Goal: Task Accomplishment & Management: Manage account settings

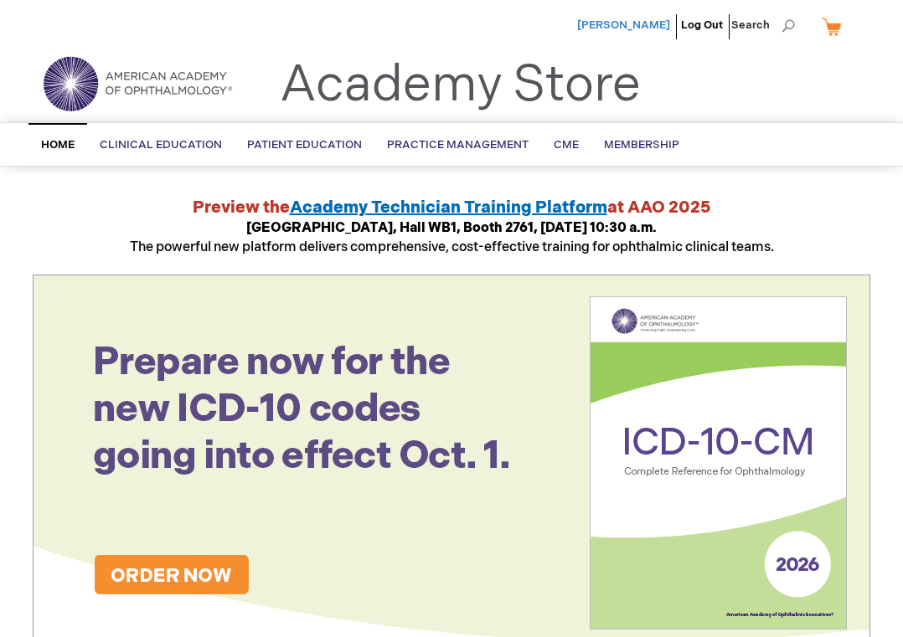
click at [636, 26] on span "[PERSON_NAME]" at bounding box center [623, 24] width 93 height 13
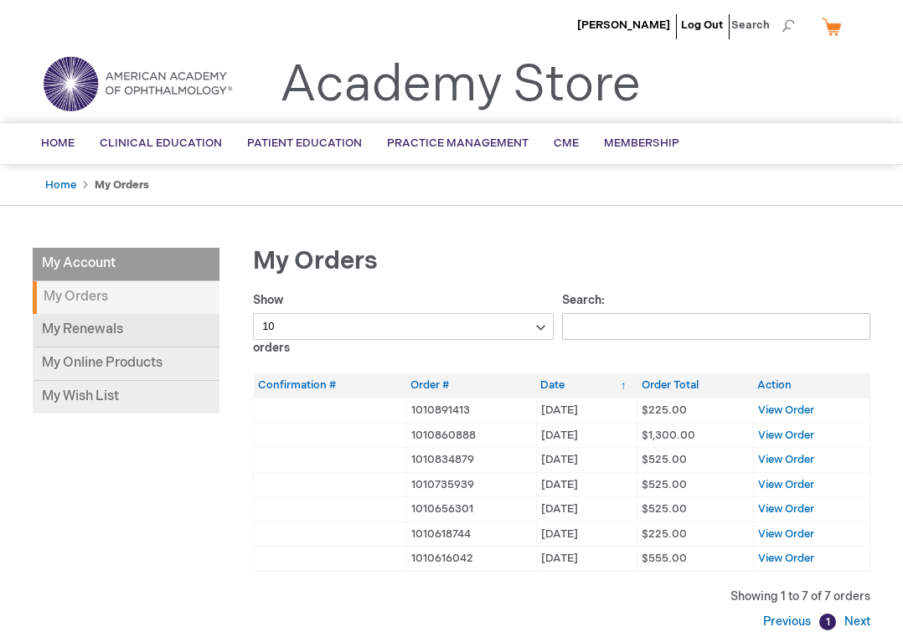
click at [102, 328] on link "My Renewals" at bounding box center [126, 330] width 187 height 33
click at [84, 266] on li "My Account" at bounding box center [126, 264] width 187 height 33
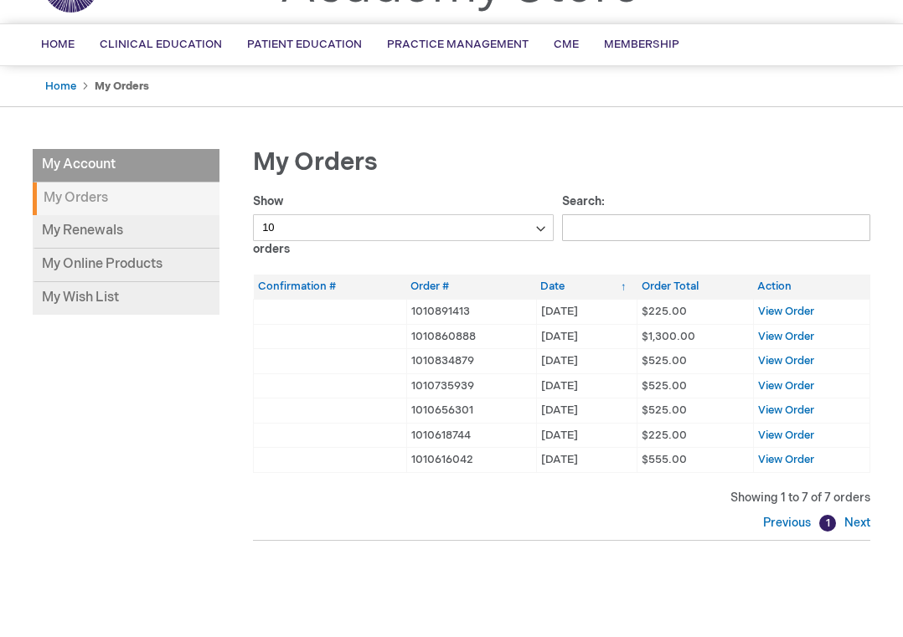
scroll to position [103, 0]
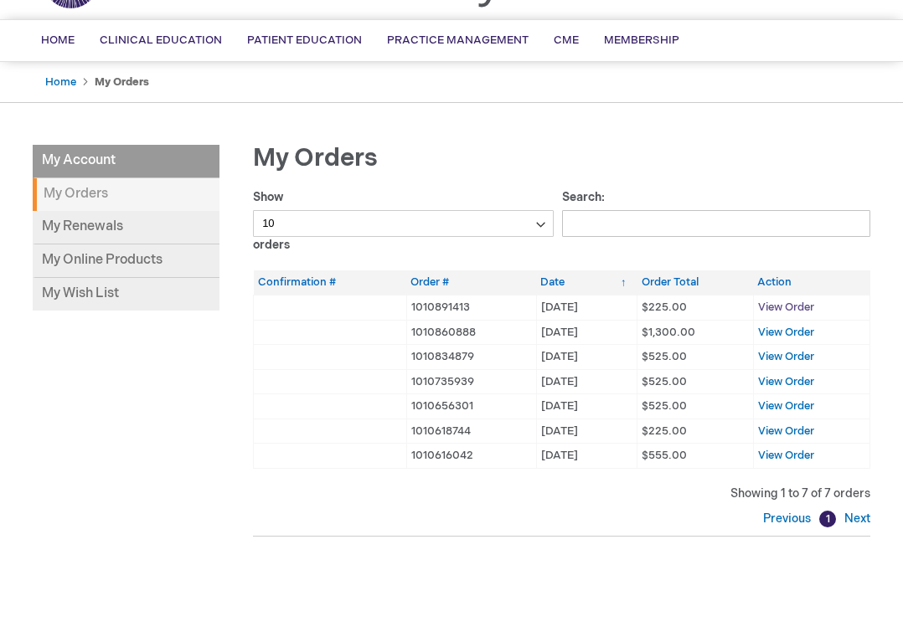
click at [790, 308] on span "View Order" at bounding box center [786, 307] width 56 height 13
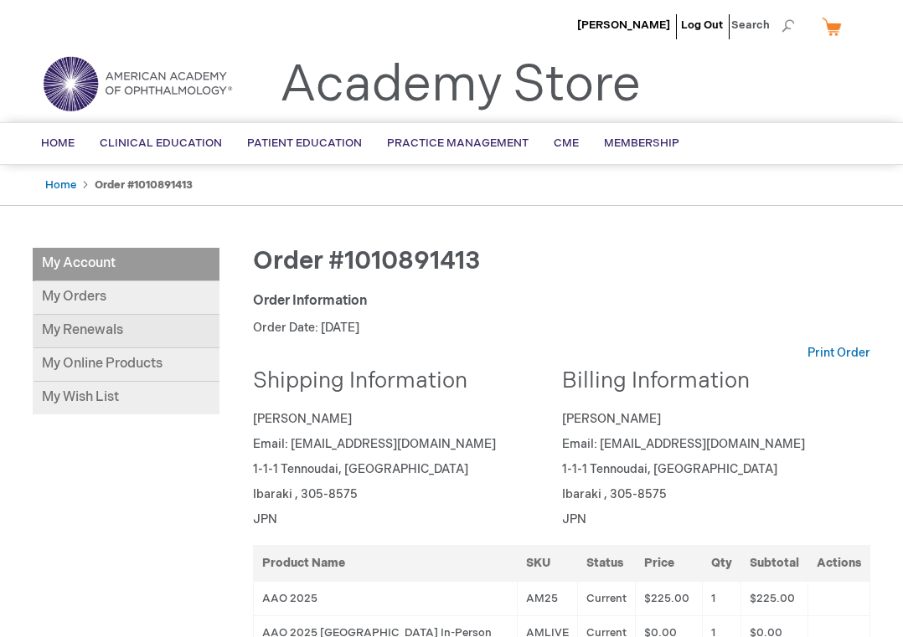
click at [90, 332] on link "My Renewals" at bounding box center [126, 331] width 187 height 33
click at [94, 287] on link "My Orders" at bounding box center [126, 297] width 187 height 33
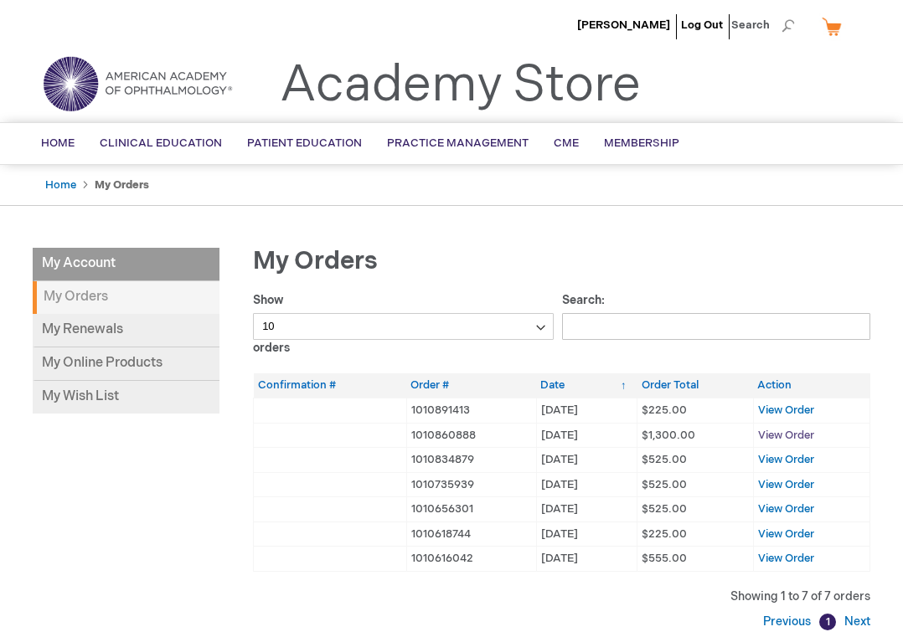
click at [765, 431] on span "View Order" at bounding box center [786, 435] width 56 height 13
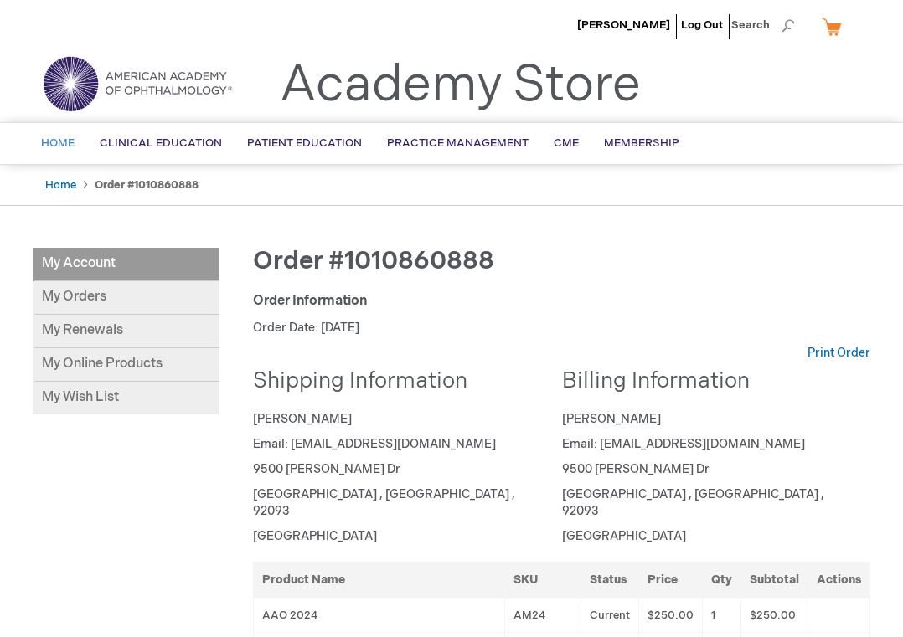
click at [55, 142] on span "Home" at bounding box center [57, 142] width 33 height 13
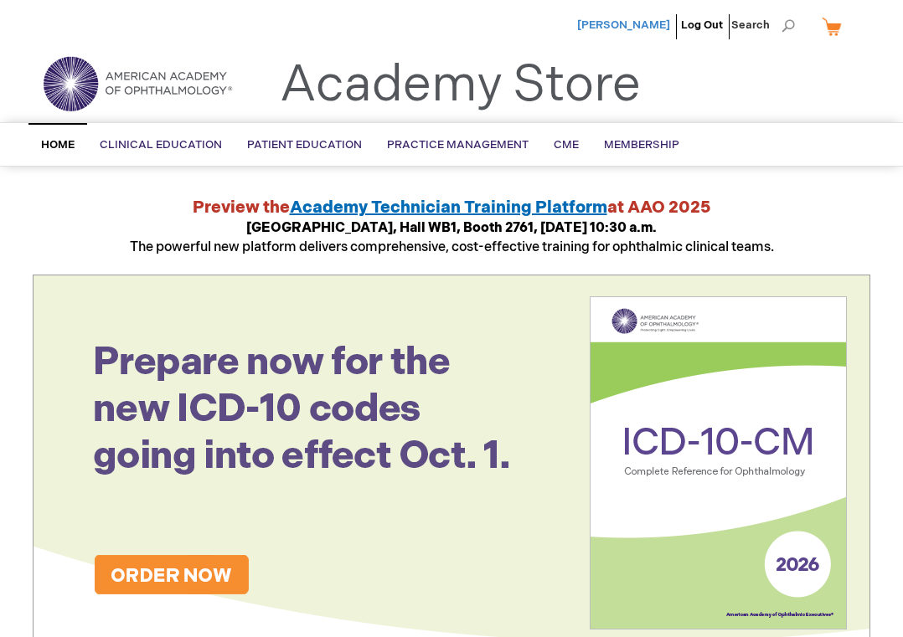
click at [656, 29] on span "[PERSON_NAME]" at bounding box center [623, 24] width 93 height 13
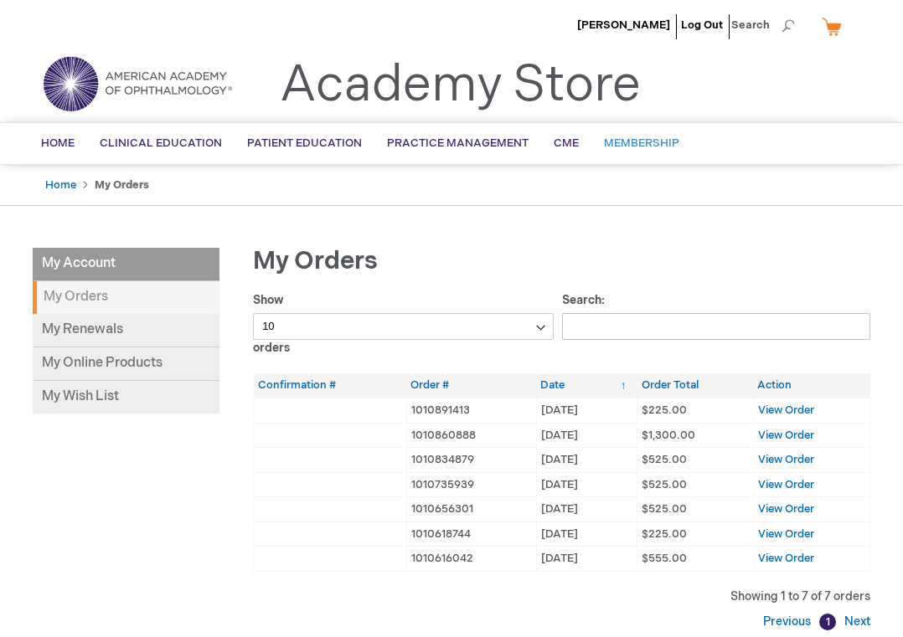
click at [626, 142] on span "Membership" at bounding box center [641, 142] width 75 height 13
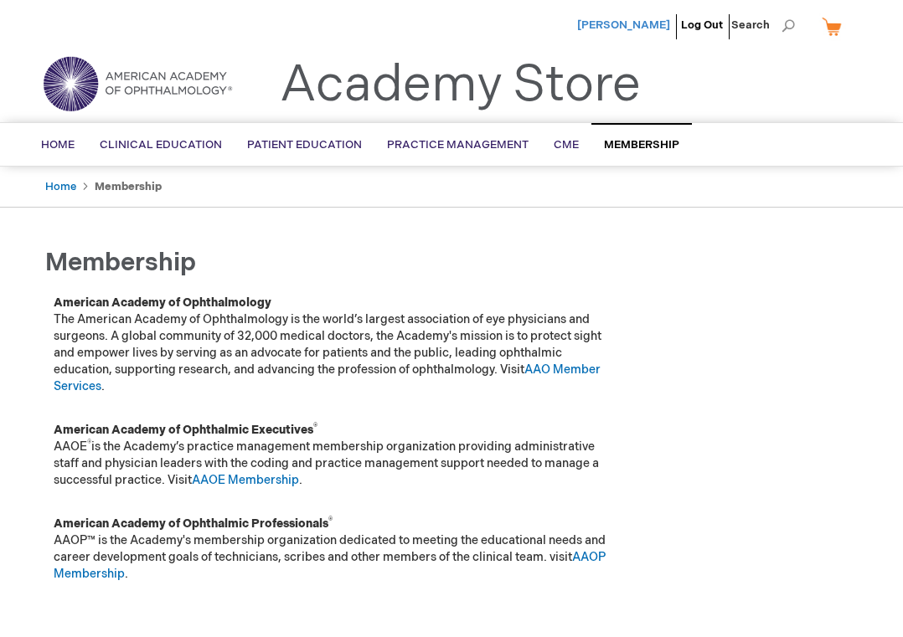
click at [652, 25] on span "[PERSON_NAME]" at bounding box center [623, 24] width 93 height 13
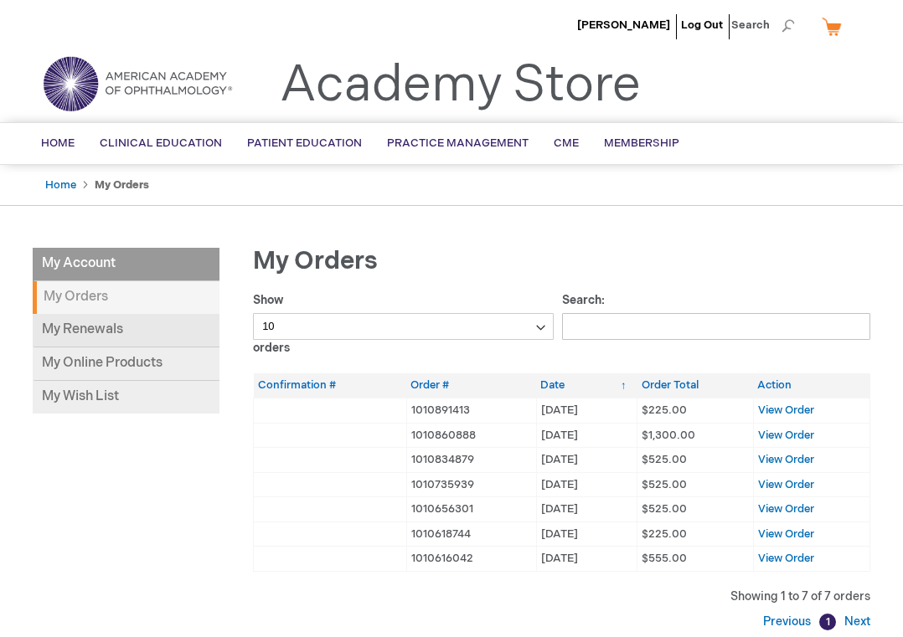
click at [90, 332] on link "My Renewals" at bounding box center [126, 330] width 187 height 33
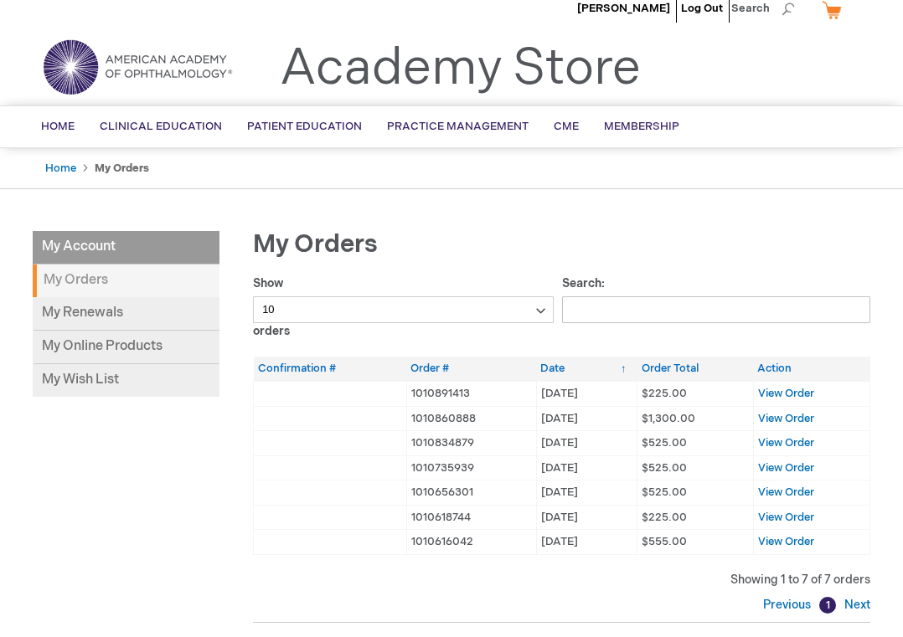
scroll to position [16, 0]
click at [801, 440] on span "View Order" at bounding box center [786, 443] width 56 height 13
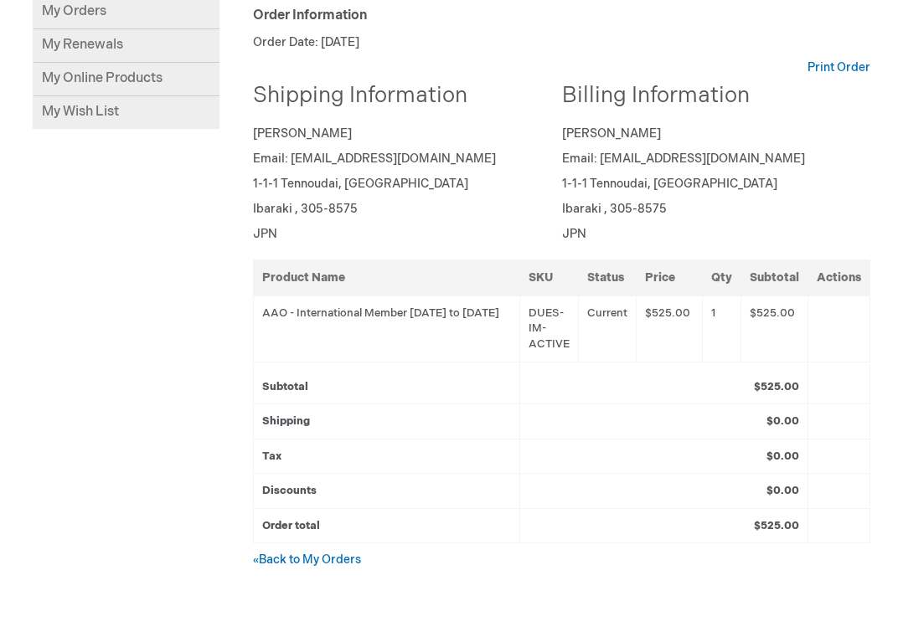
scroll to position [284, 0]
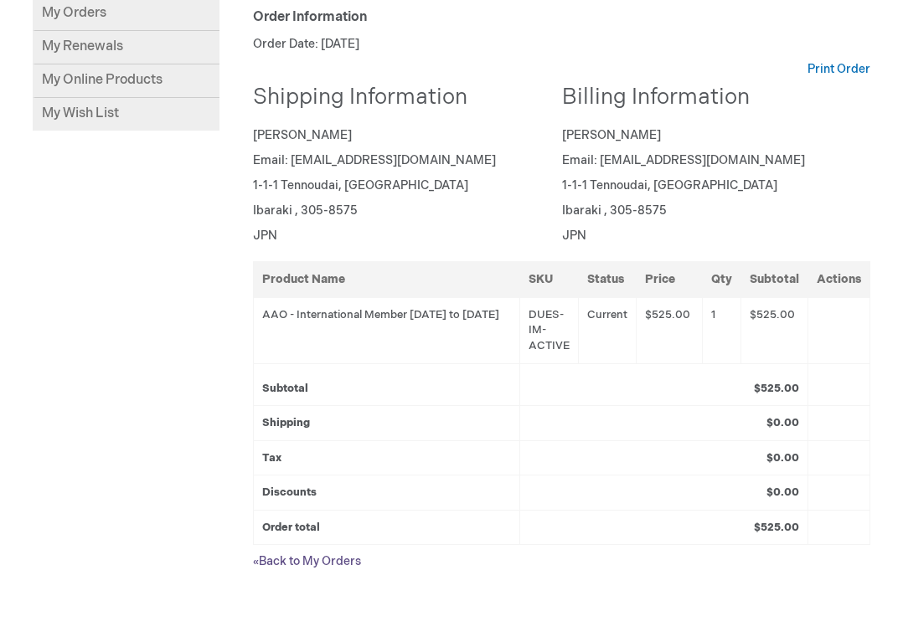
click at [339, 560] on link "« Back to My Orders" at bounding box center [307, 561] width 108 height 14
